Goal: Information Seeking & Learning: Check status

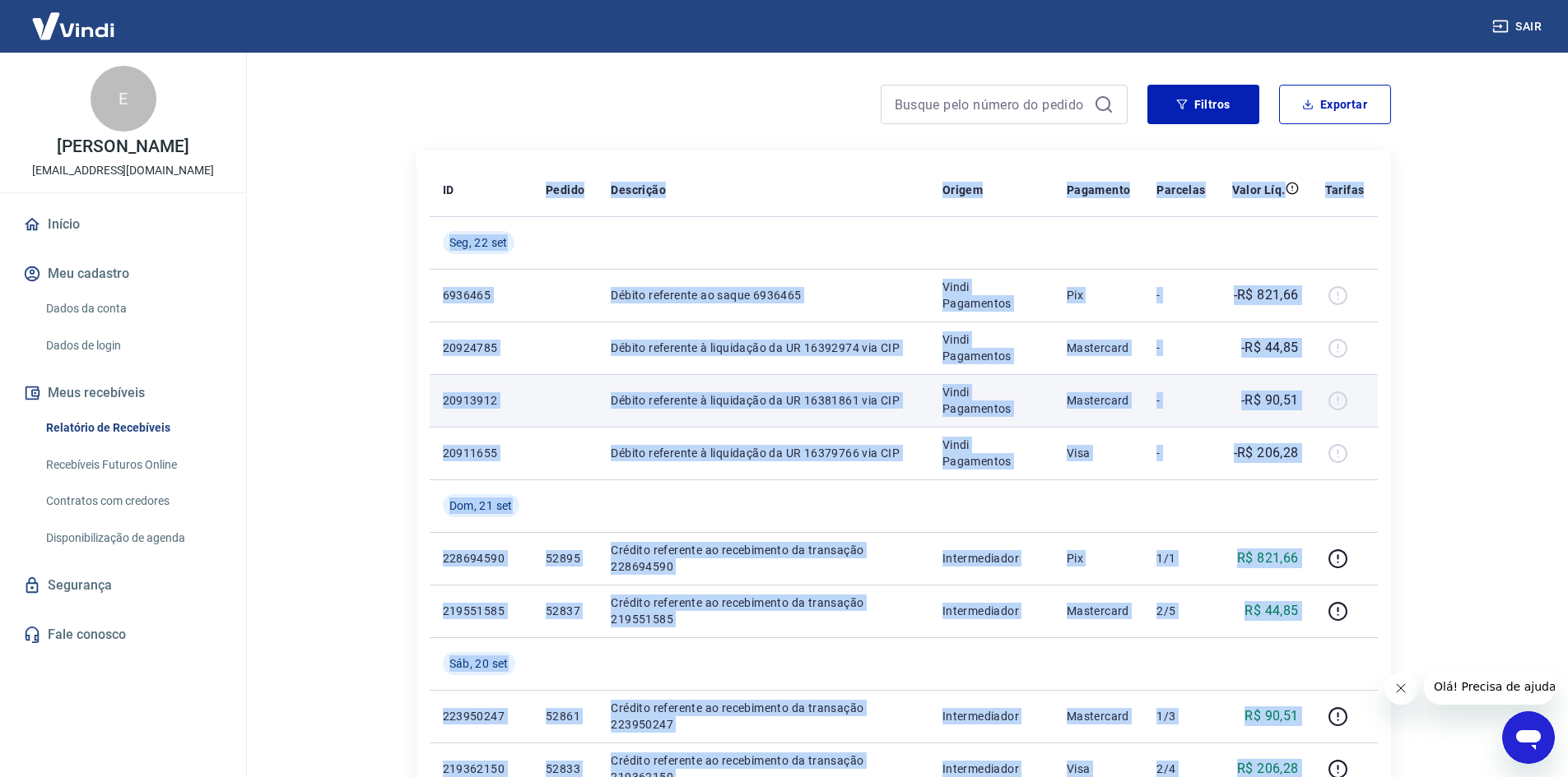
scroll to position [83, 0]
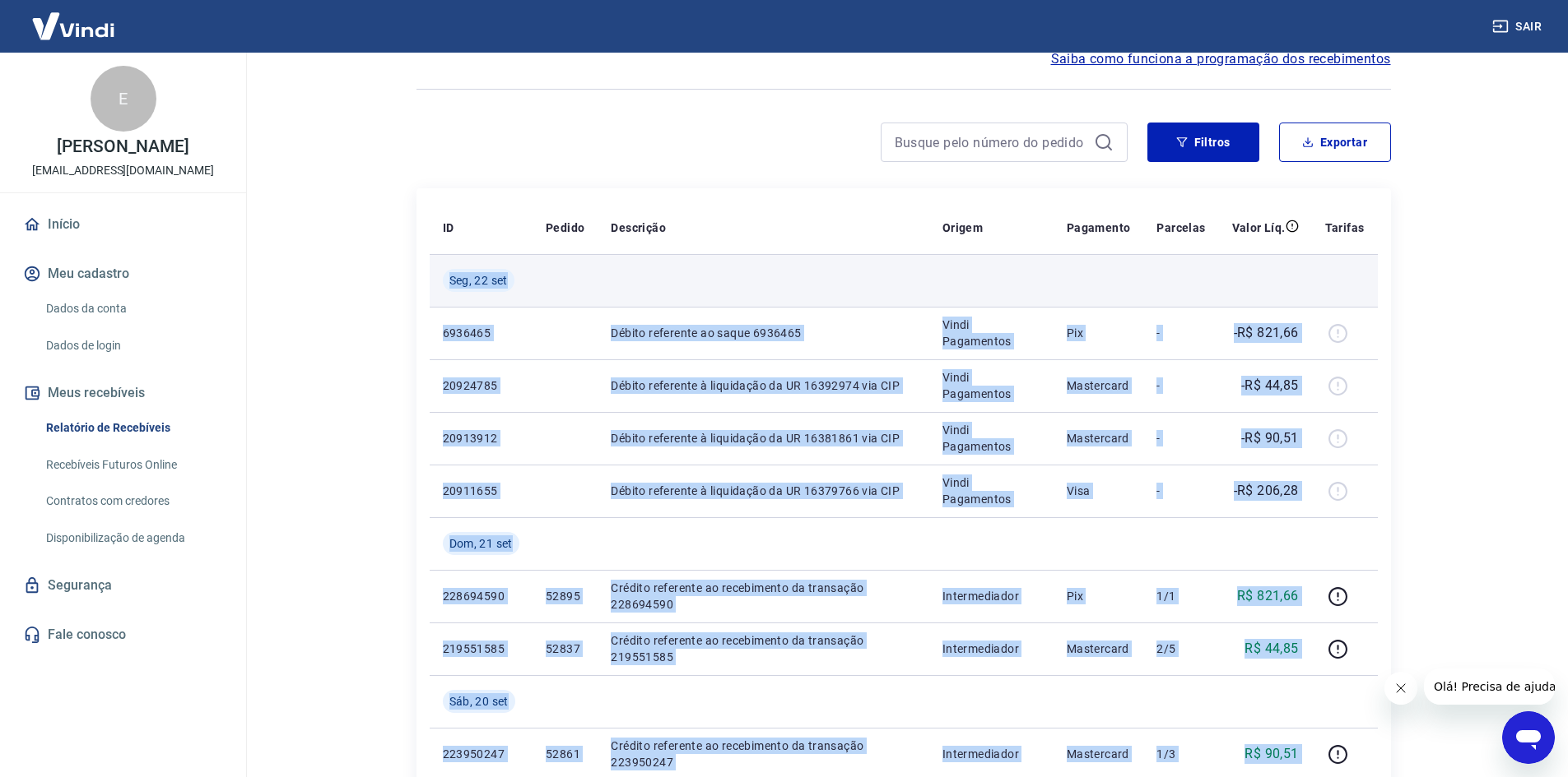
drag, startPoint x: 1301, startPoint y: 657, endPoint x: 447, endPoint y: 279, distance: 933.9
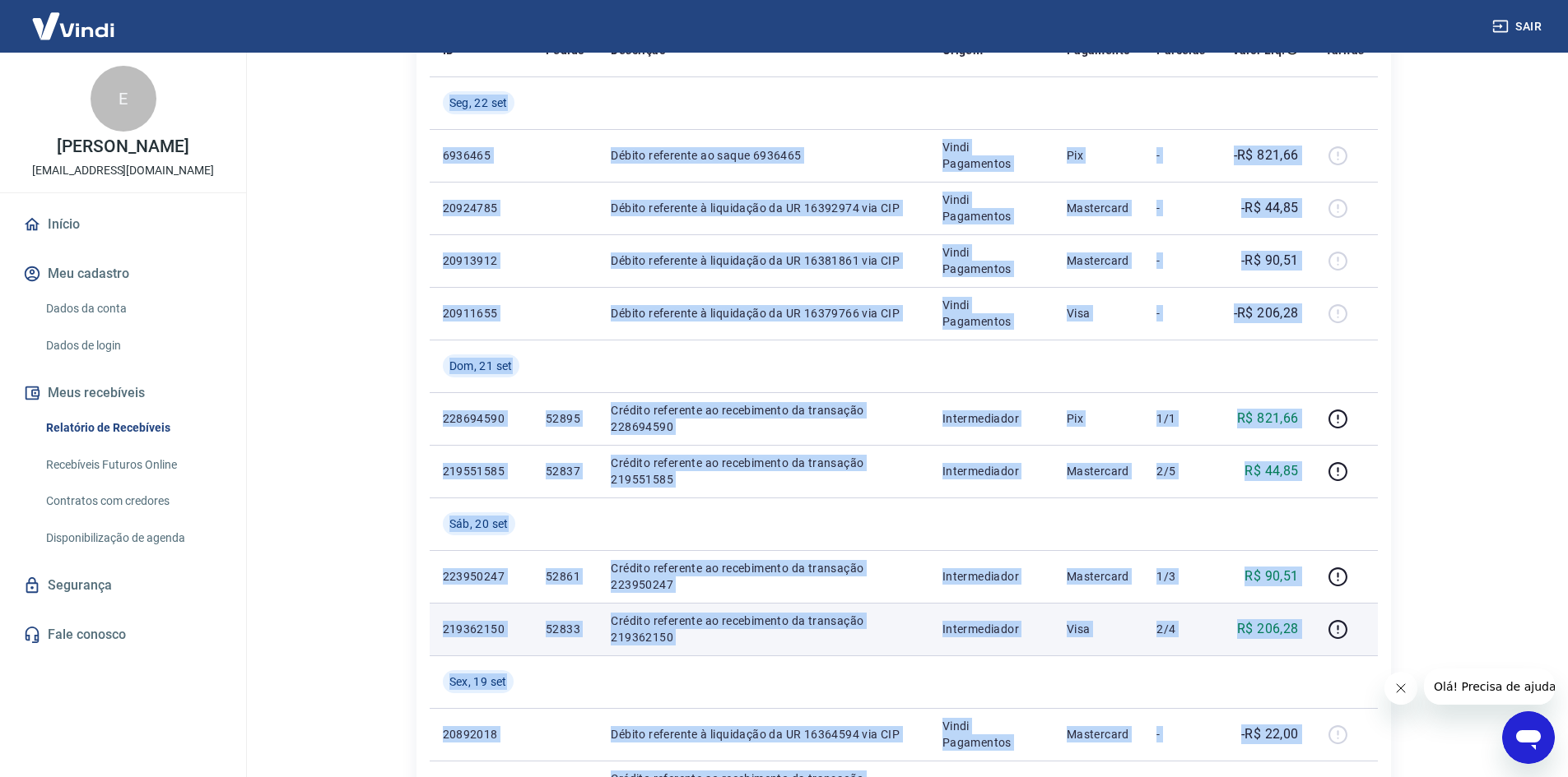
scroll to position [247, 0]
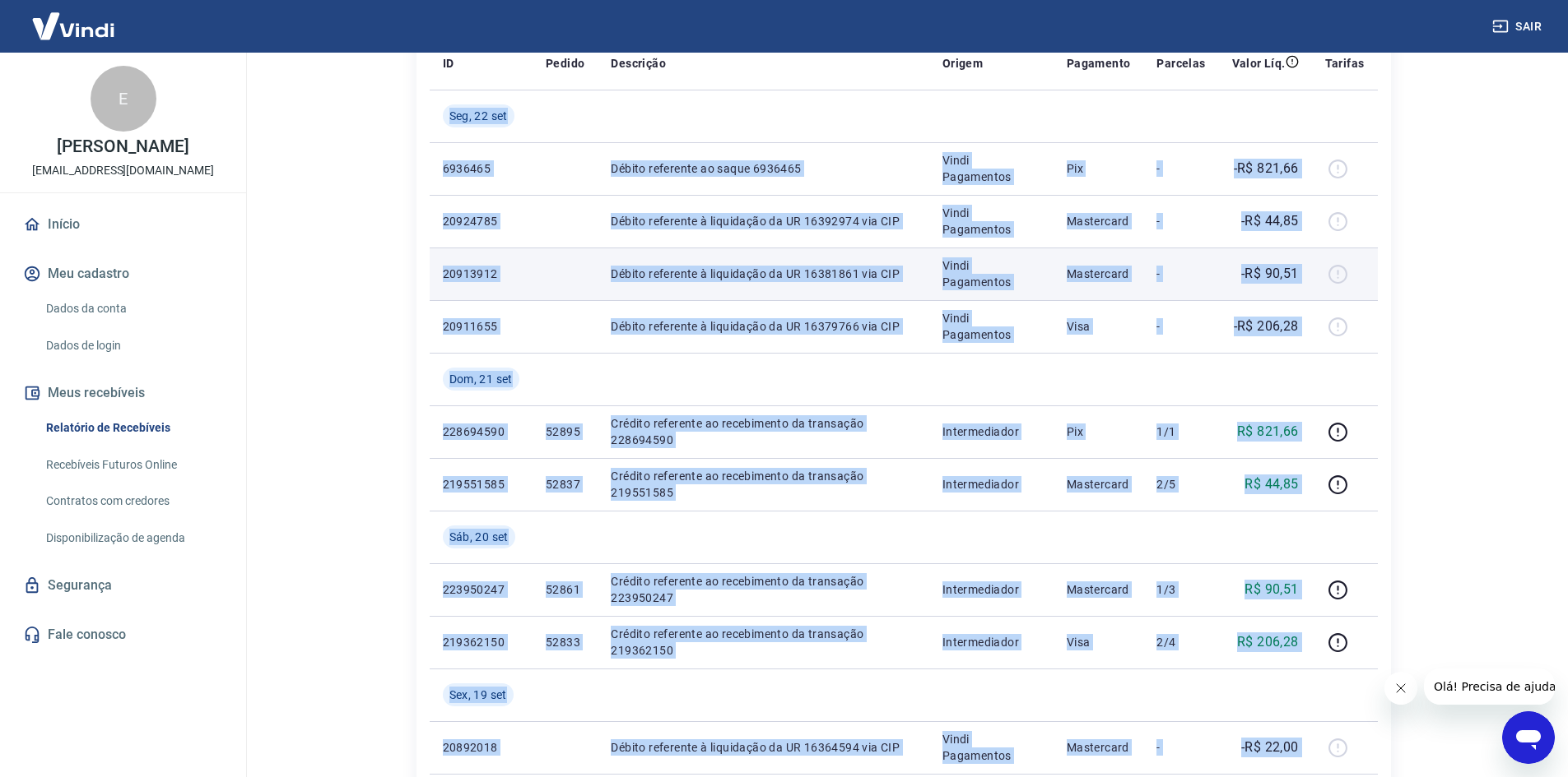
click at [610, 280] on td "Débito referente à liquidação da UR 16381861 via CIP" at bounding box center [763, 274] width 331 height 53
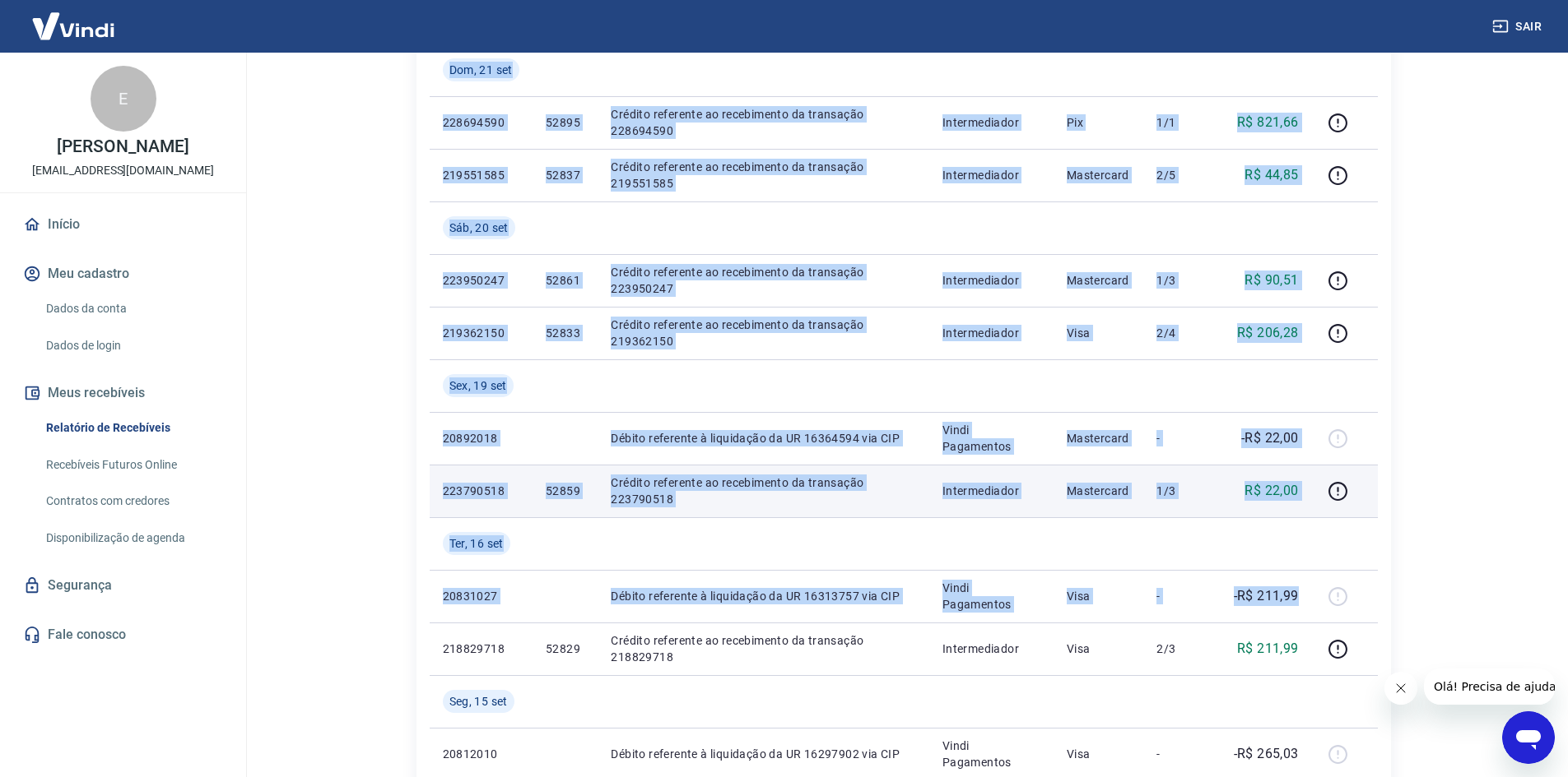
scroll to position [576, 0]
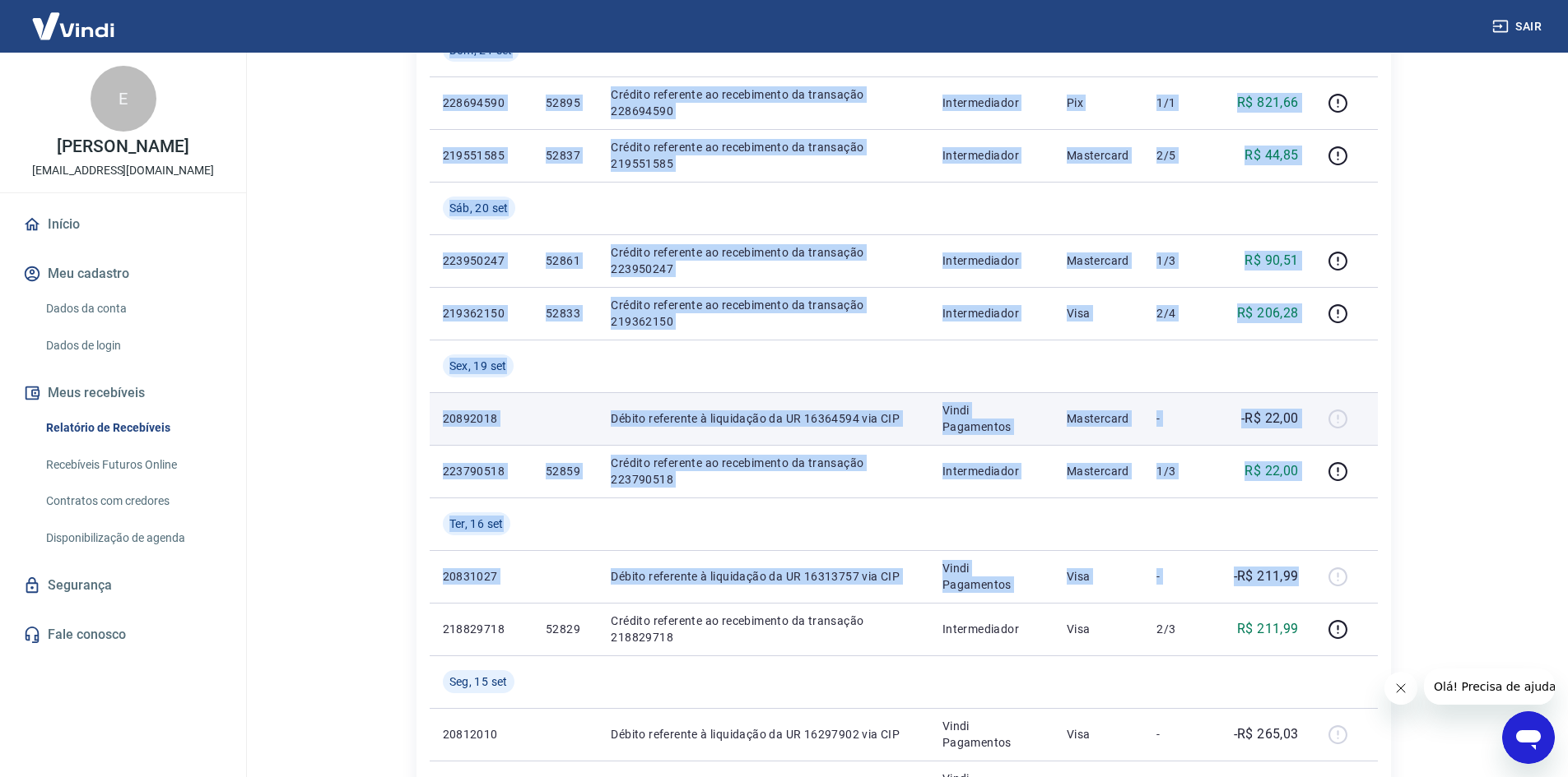
click at [565, 394] on td at bounding box center [565, 419] width 65 height 53
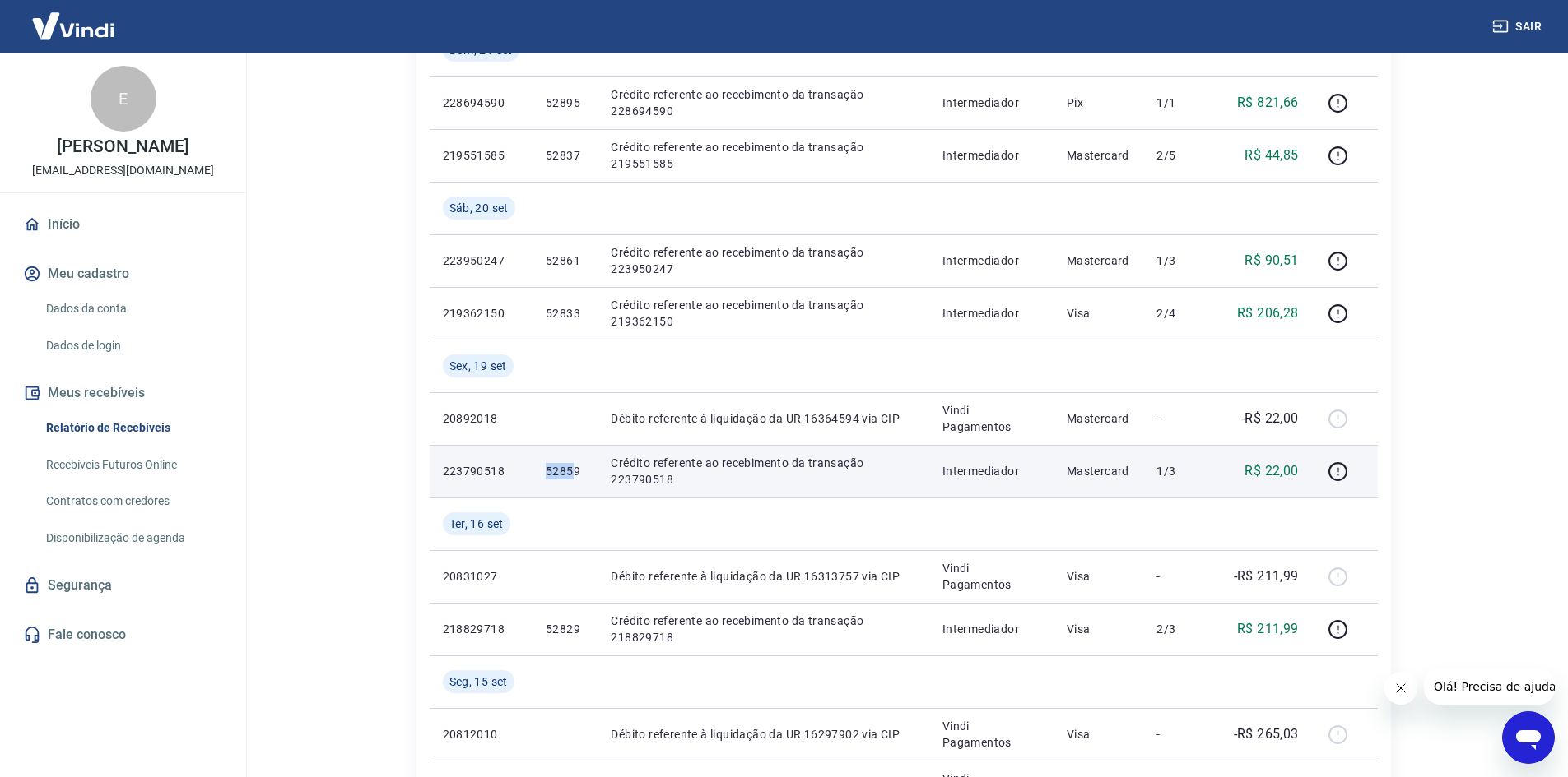
drag, startPoint x: 573, startPoint y: 470, endPoint x: 546, endPoint y: 473, distance: 27.2
click at [546, 473] on p "52859" at bounding box center [565, 471] width 38 height 16
click at [570, 473] on p "52859" at bounding box center [565, 471] width 38 height 16
drag, startPoint x: 560, startPoint y: 473, endPoint x: 542, endPoint y: 473, distance: 18.0
click at [542, 473] on td "52859" at bounding box center [565, 471] width 65 height 53
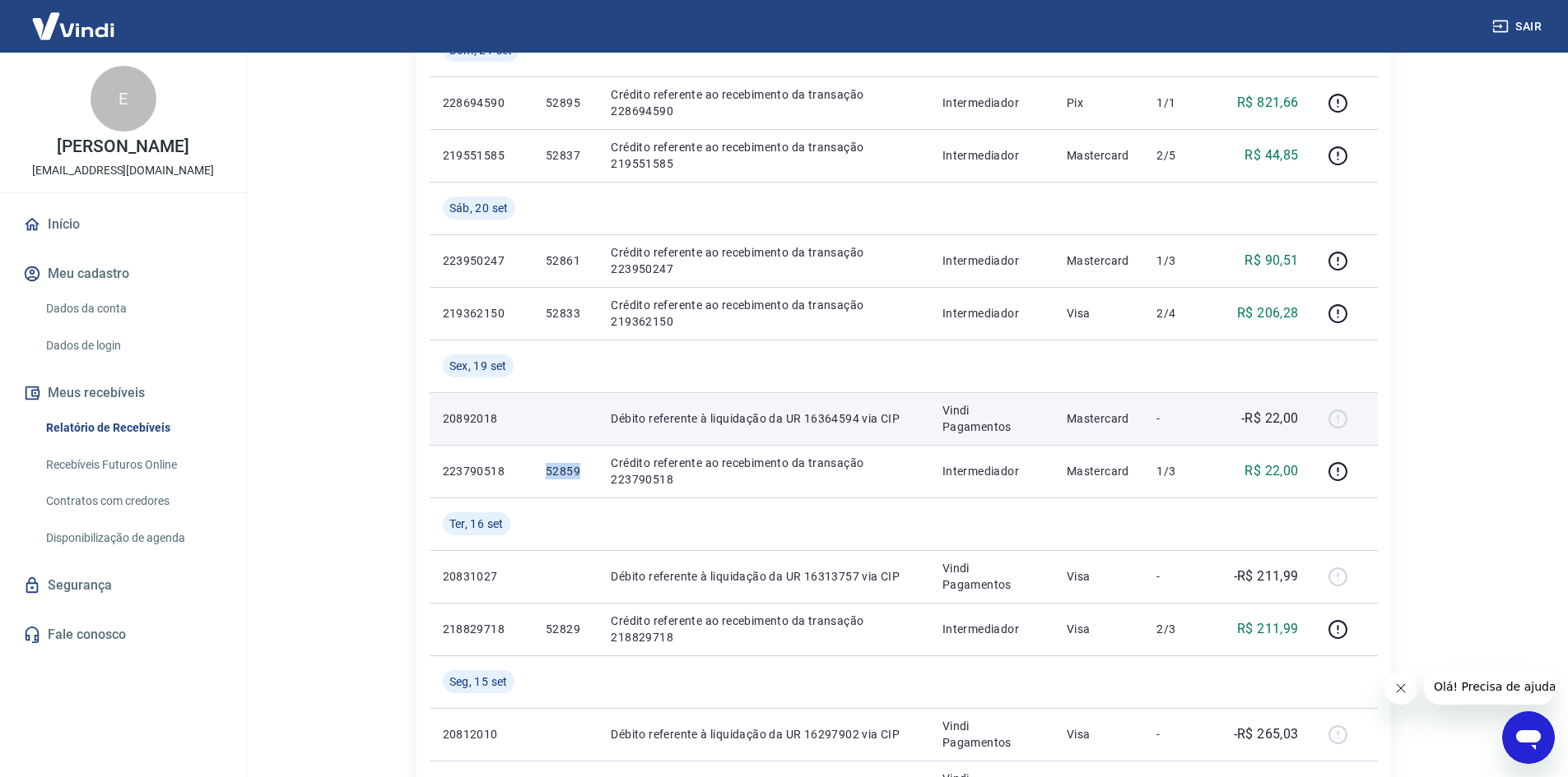
copy p "52859"
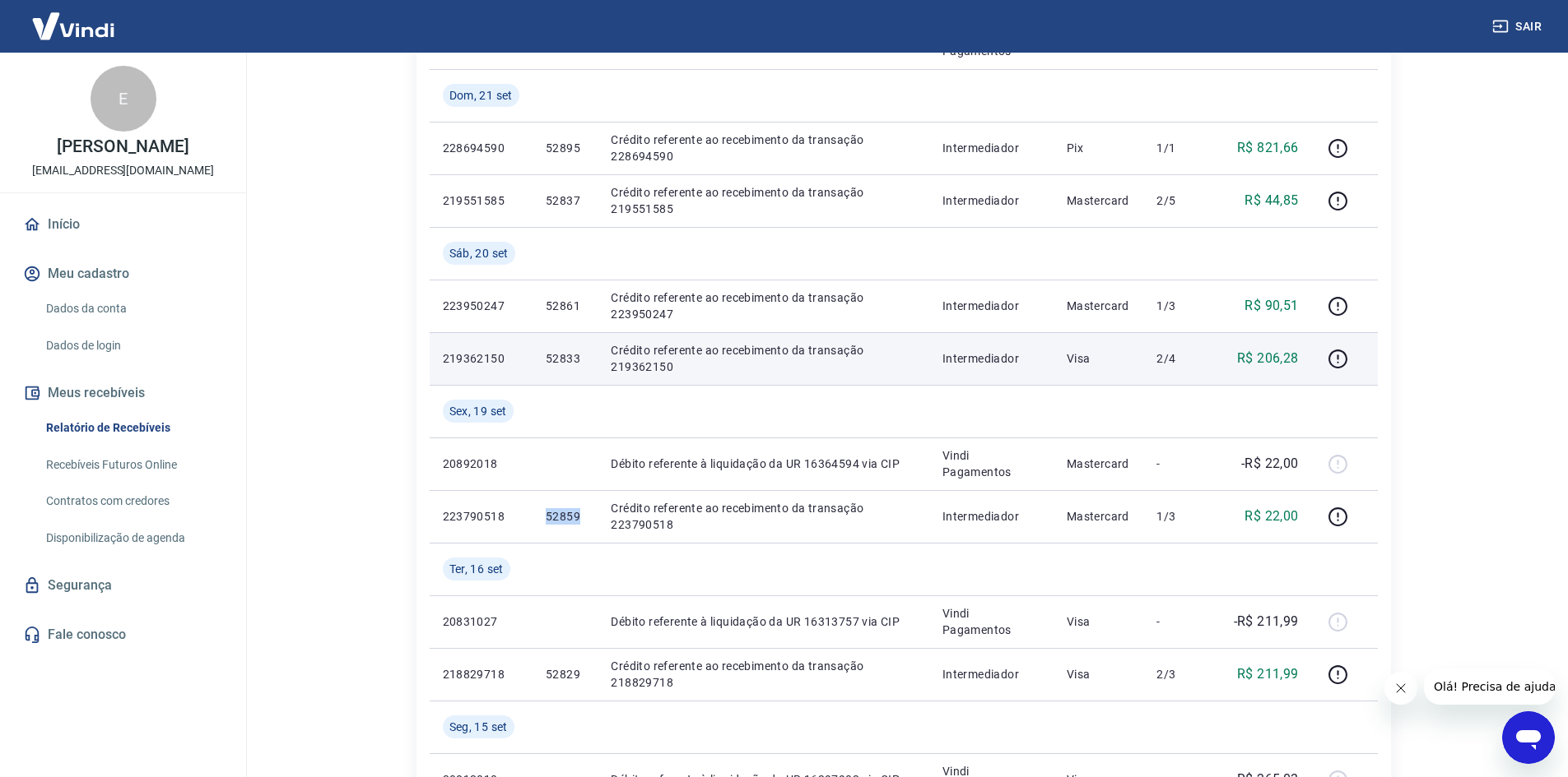
scroll to position [494, 0]
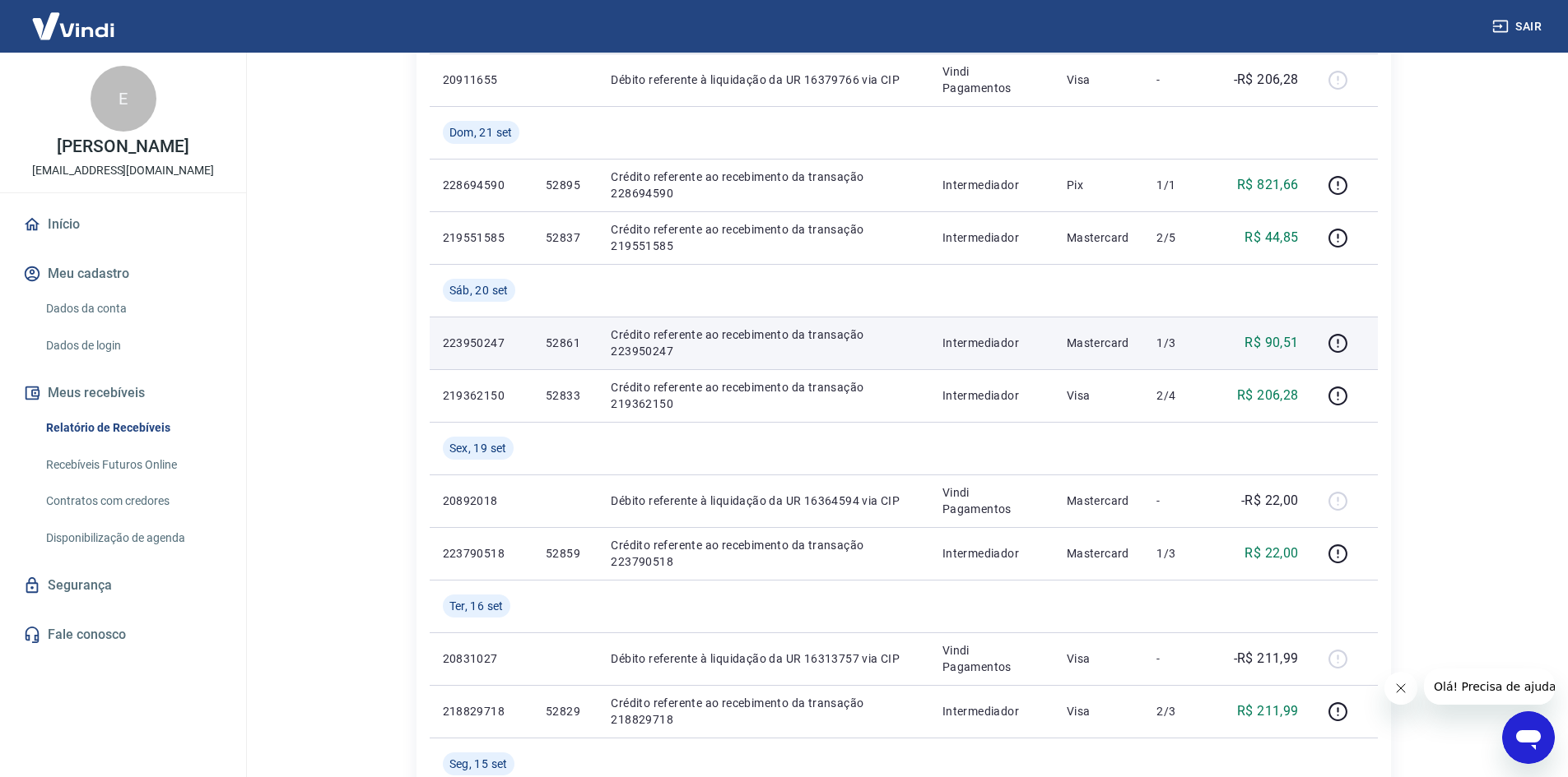
click at [1092, 369] on td "Mastercard" at bounding box center [1098, 343] width 90 height 53
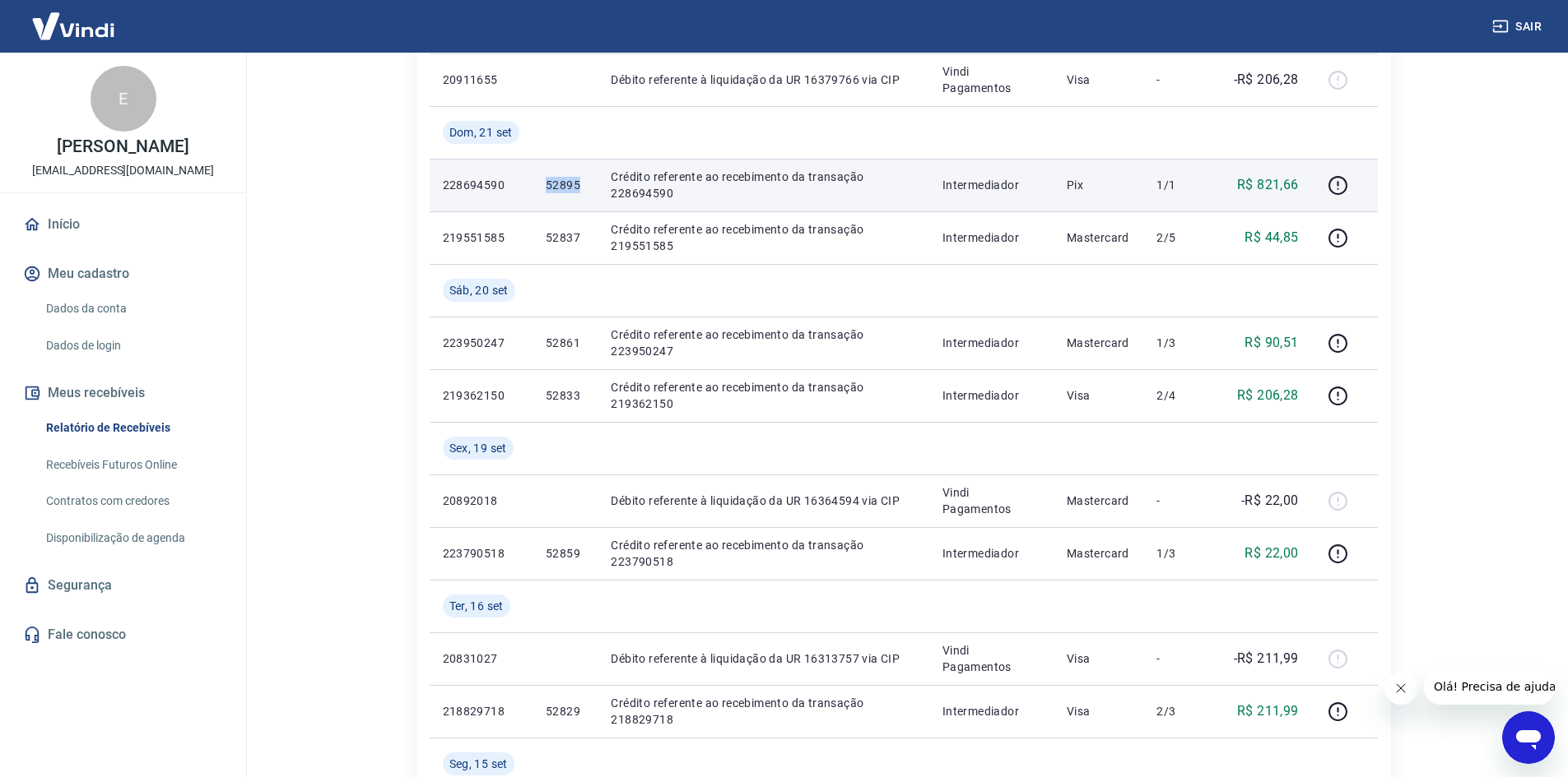
drag, startPoint x: 578, startPoint y: 183, endPoint x: 550, endPoint y: 179, distance: 28.3
click at [550, 179] on p "52895" at bounding box center [565, 184] width 38 height 16
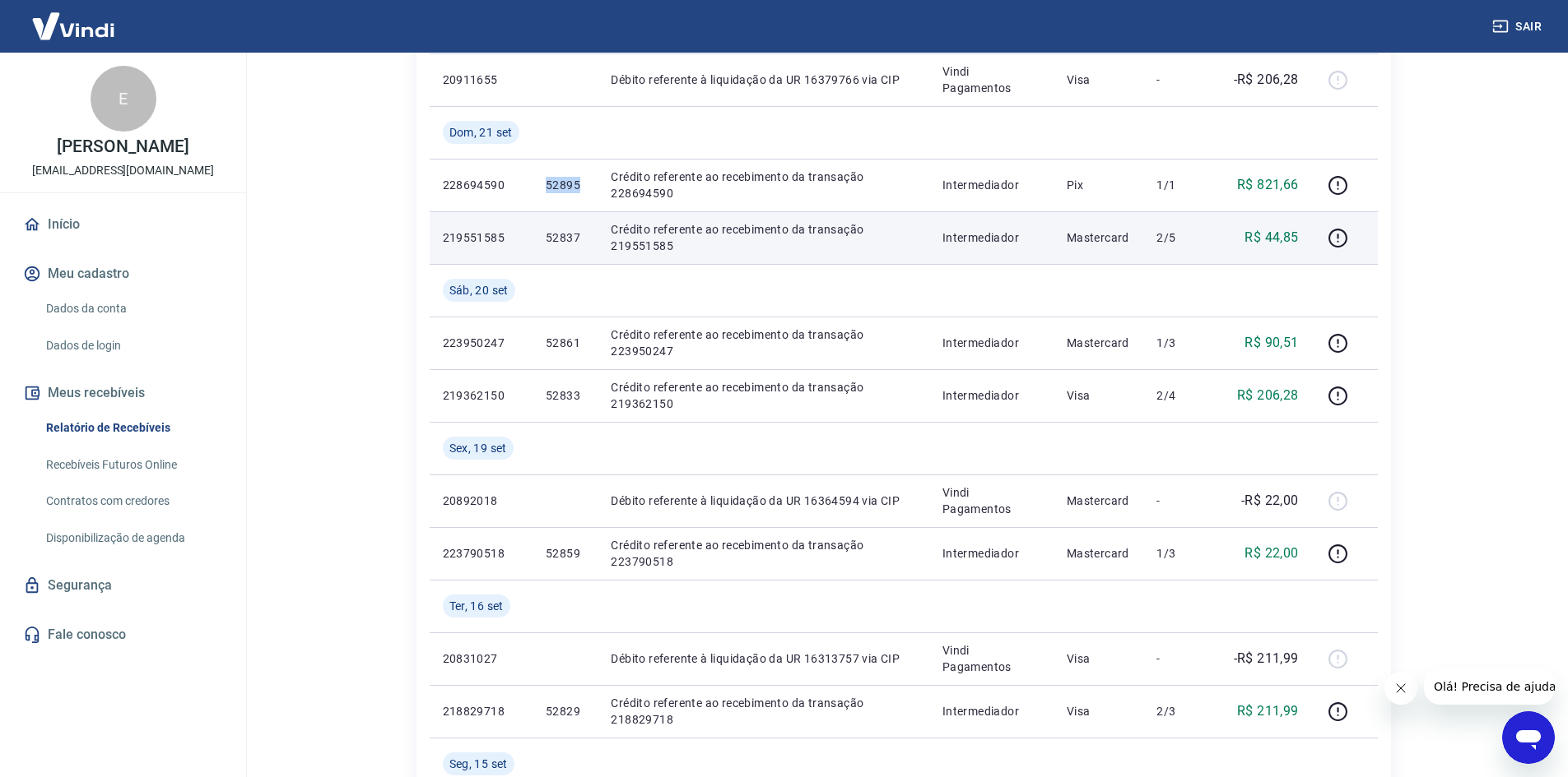
copy p "52895"
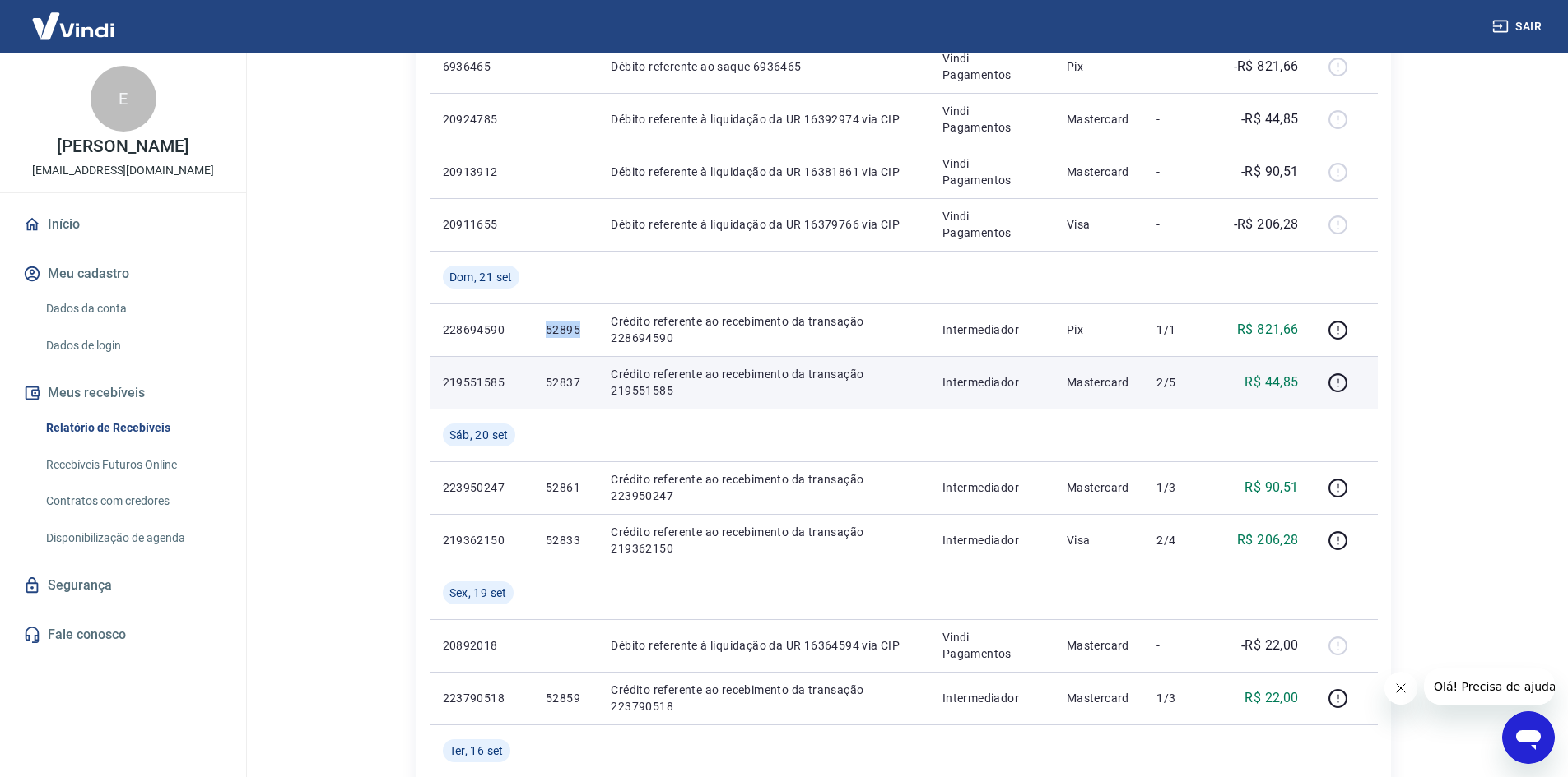
scroll to position [164, 0]
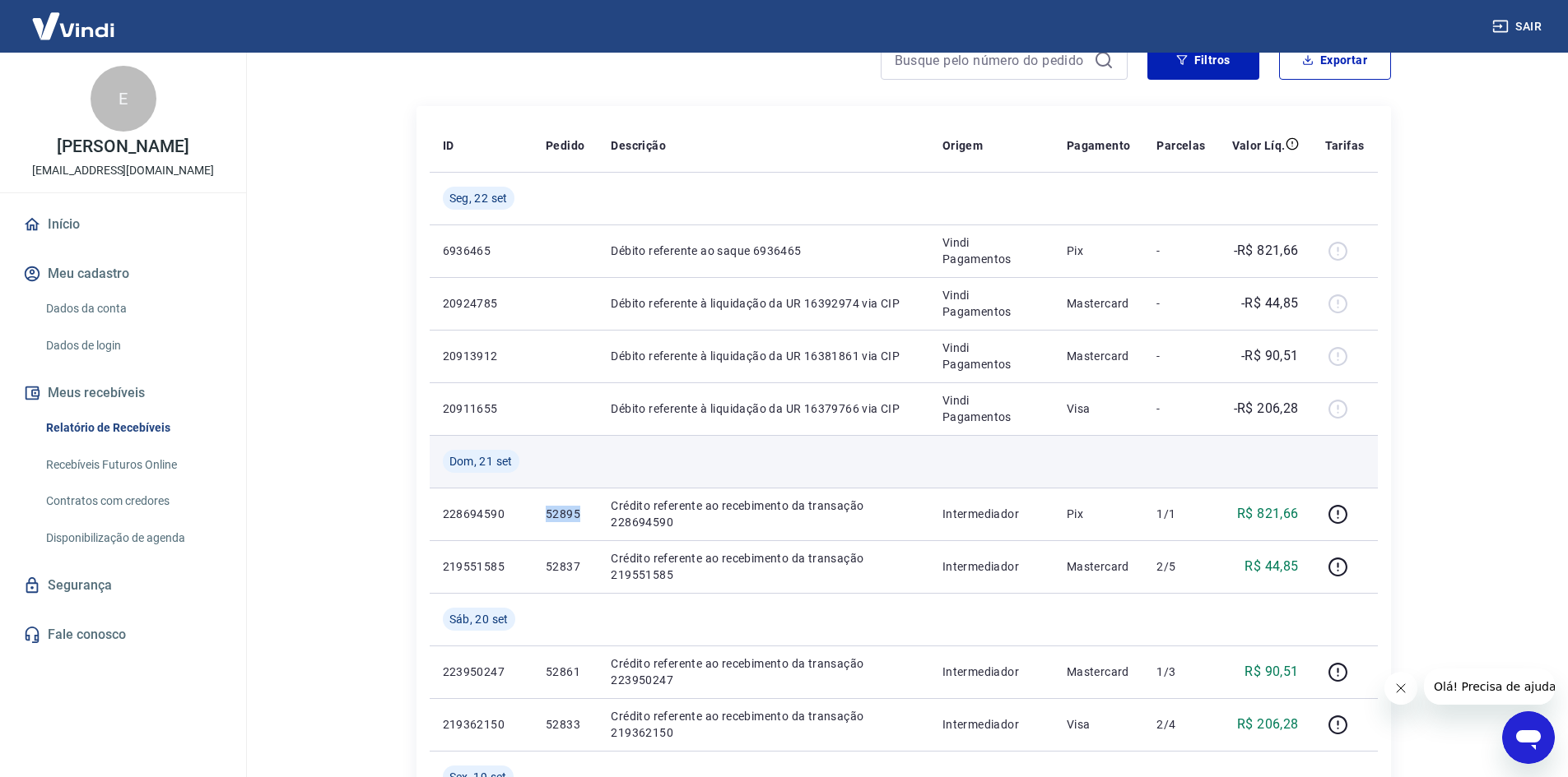
copy p "52895"
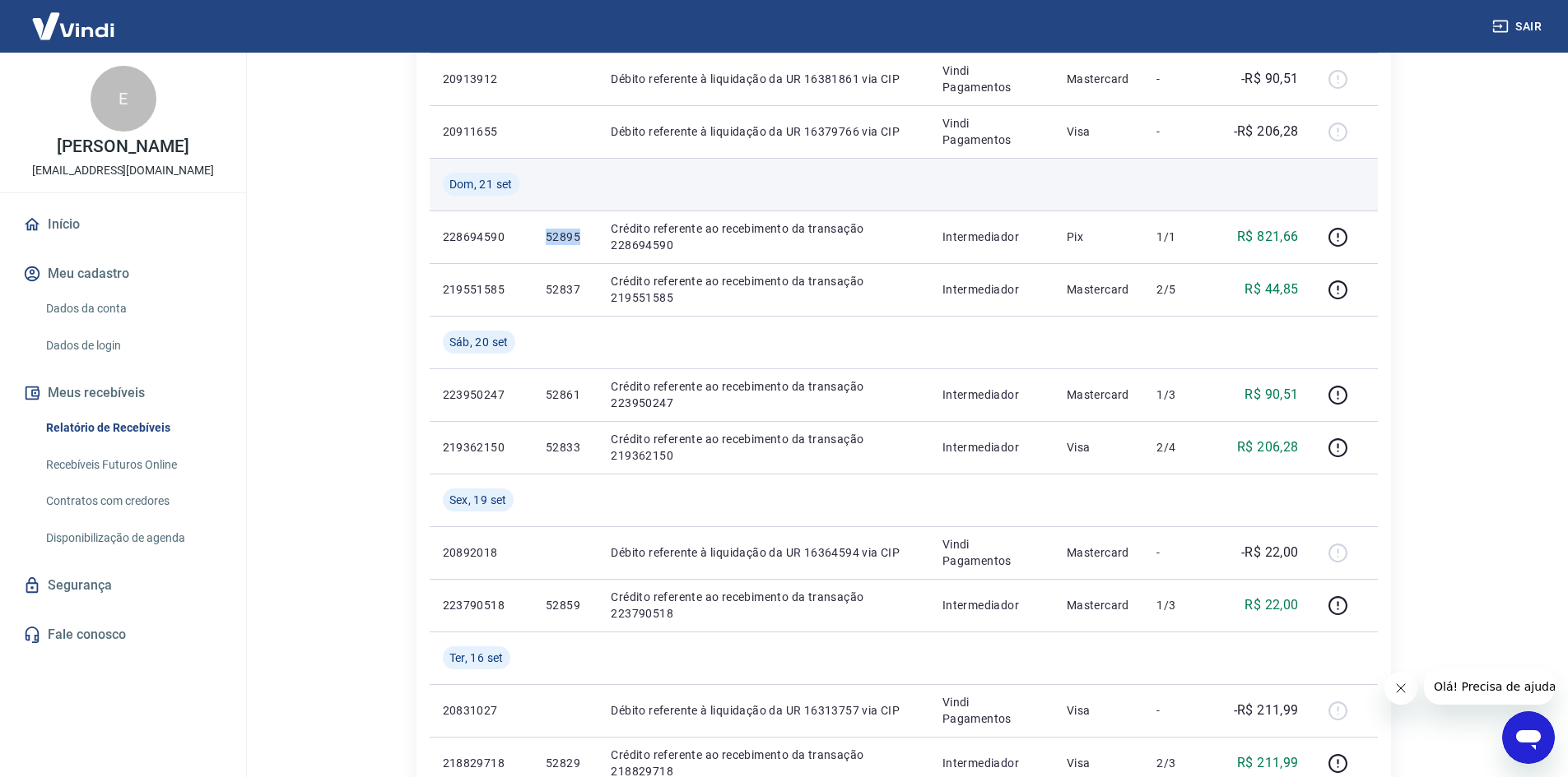
scroll to position [494, 0]
